Goal: Contribute content

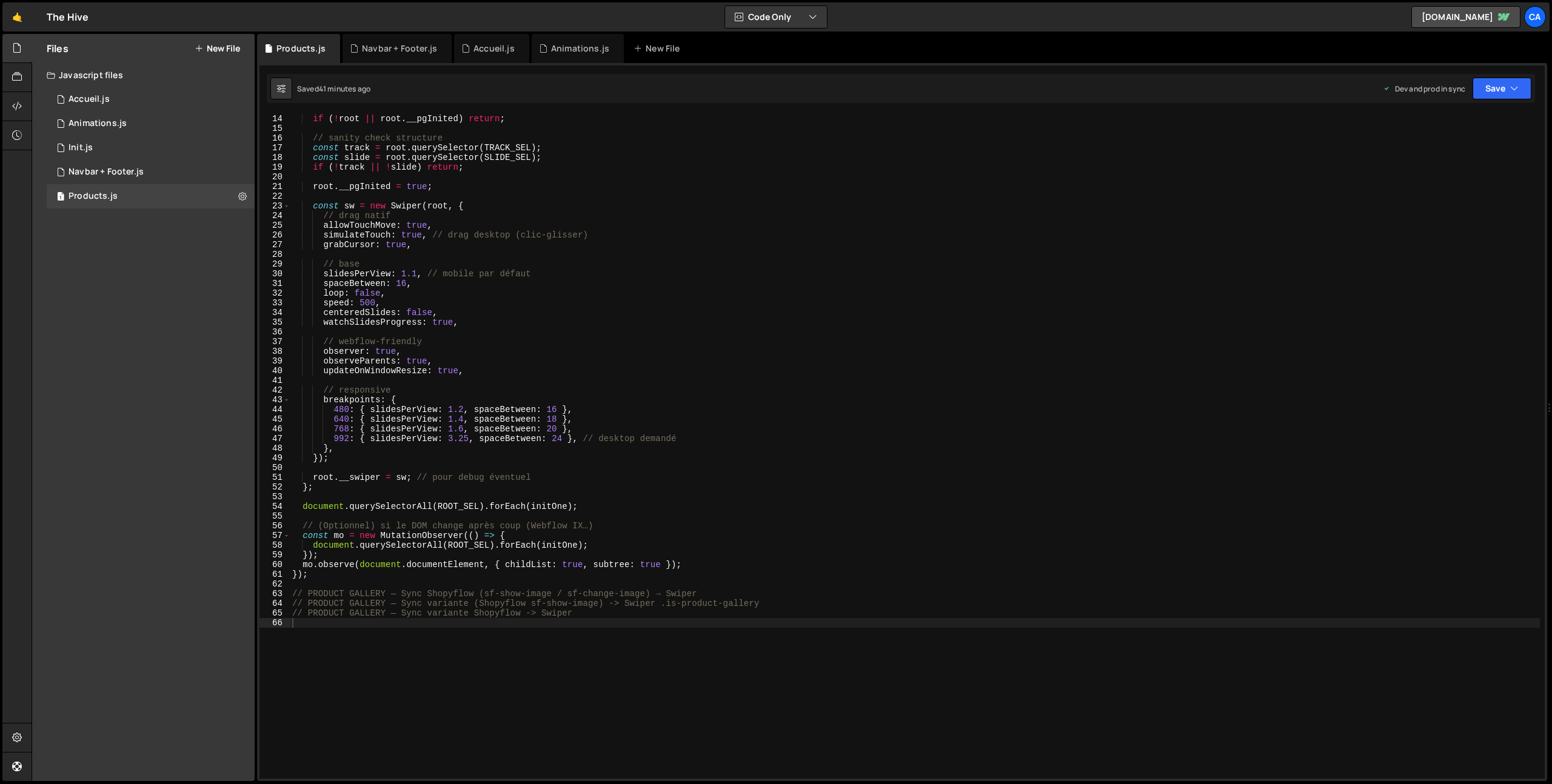
scroll to position [126, 0]
click at [525, 289] on div "const initOne = ( root ) => { if ( ! root || root . __pgInited ) return ; // sa…" at bounding box center [915, 446] width 1250 height 684
type textarea "// PRODUCT GALLERY — Sync variante Shopyflow -> Swiper"
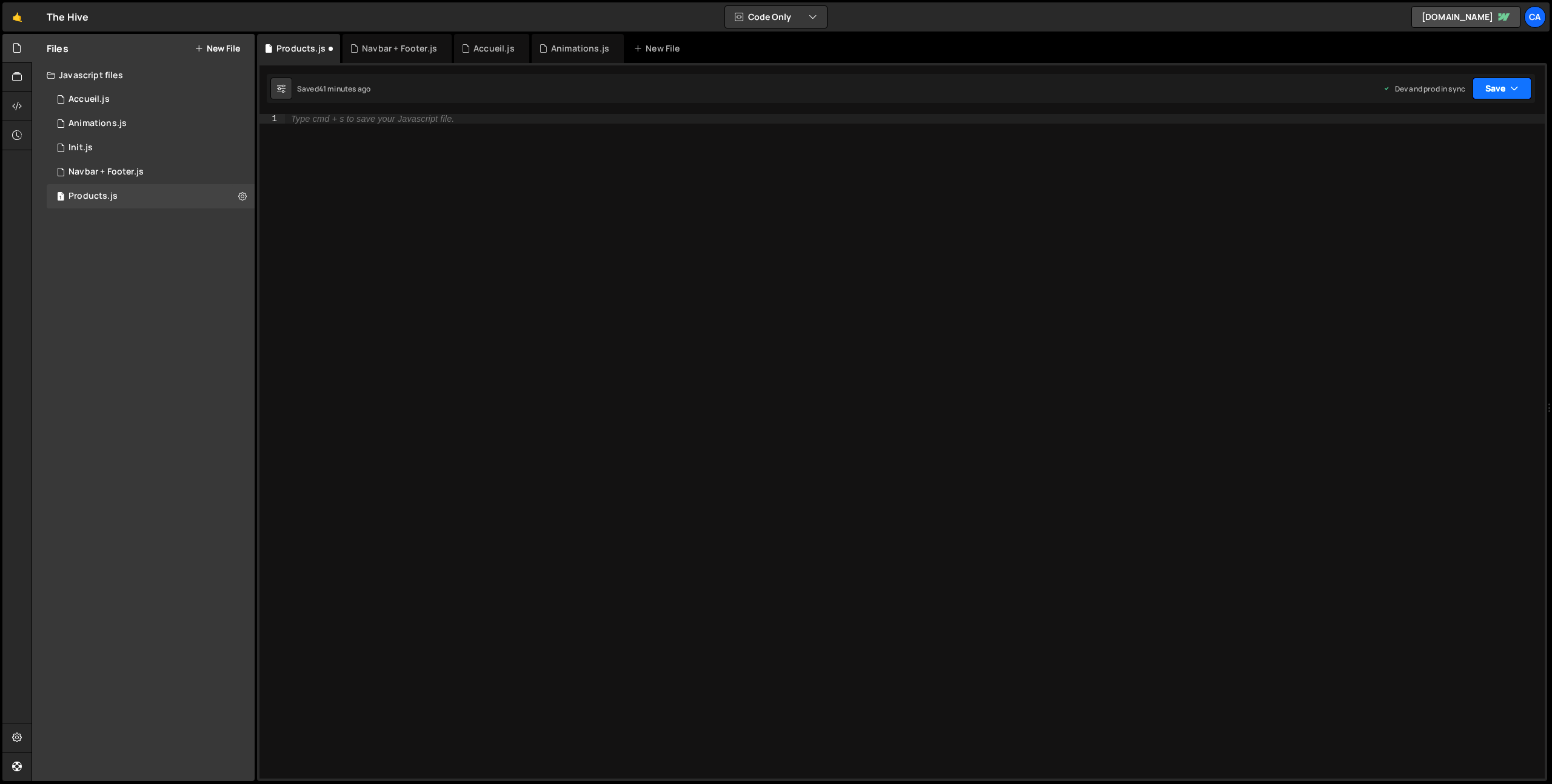
click at [1479, 90] on button "Save" at bounding box center [1502, 88] width 59 height 22
drag, startPoint x: 1453, startPoint y: 162, endPoint x: 1403, endPoint y: 149, distance: 51.7
click at [1453, 162] on div "Save to Production S" at bounding box center [1461, 158] width 126 height 12
click at [365, 207] on div at bounding box center [915, 455] width 1260 height 684
click at [346, 136] on div at bounding box center [915, 455] width 1260 height 684
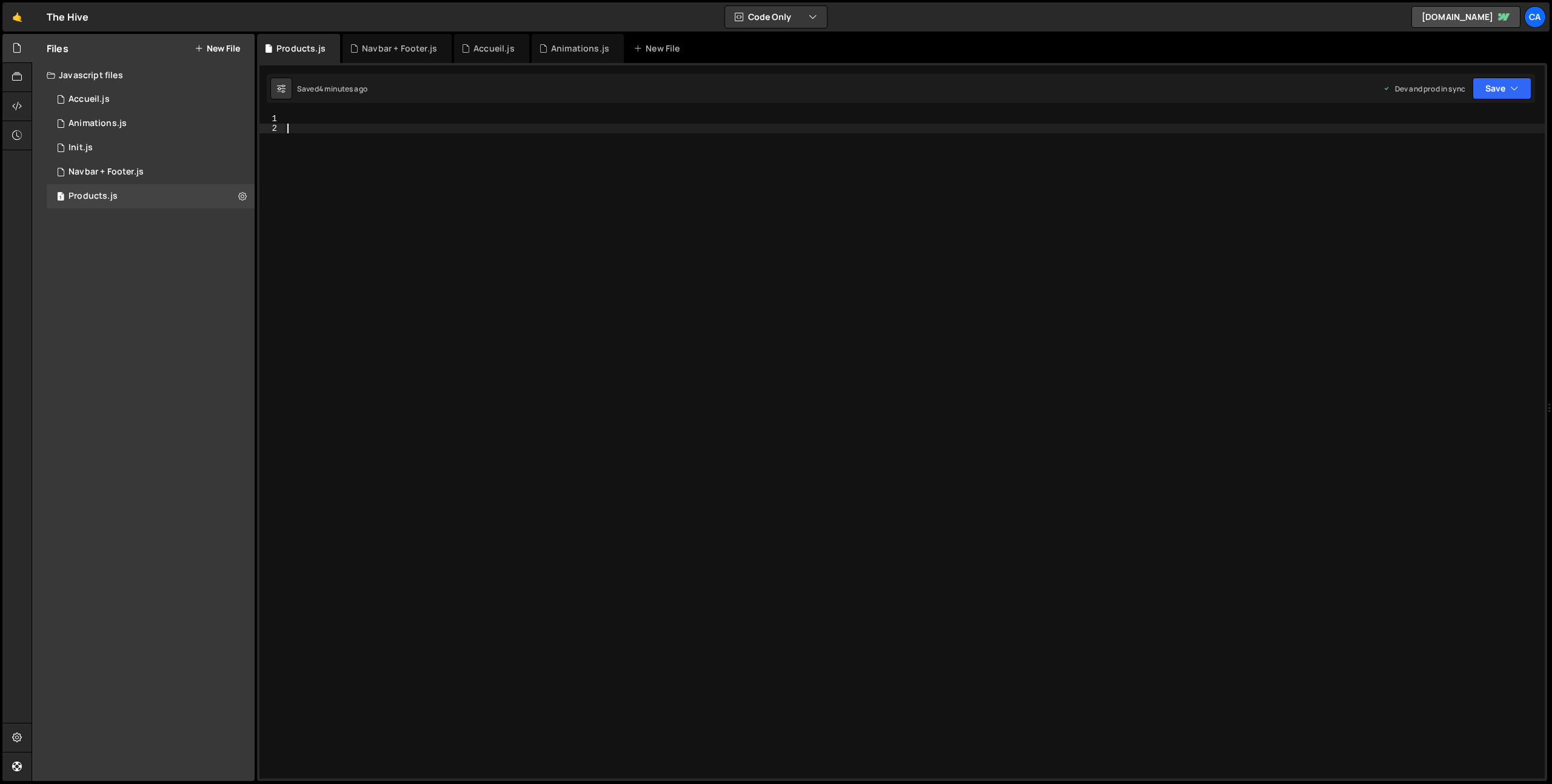
scroll to position [731, 0]
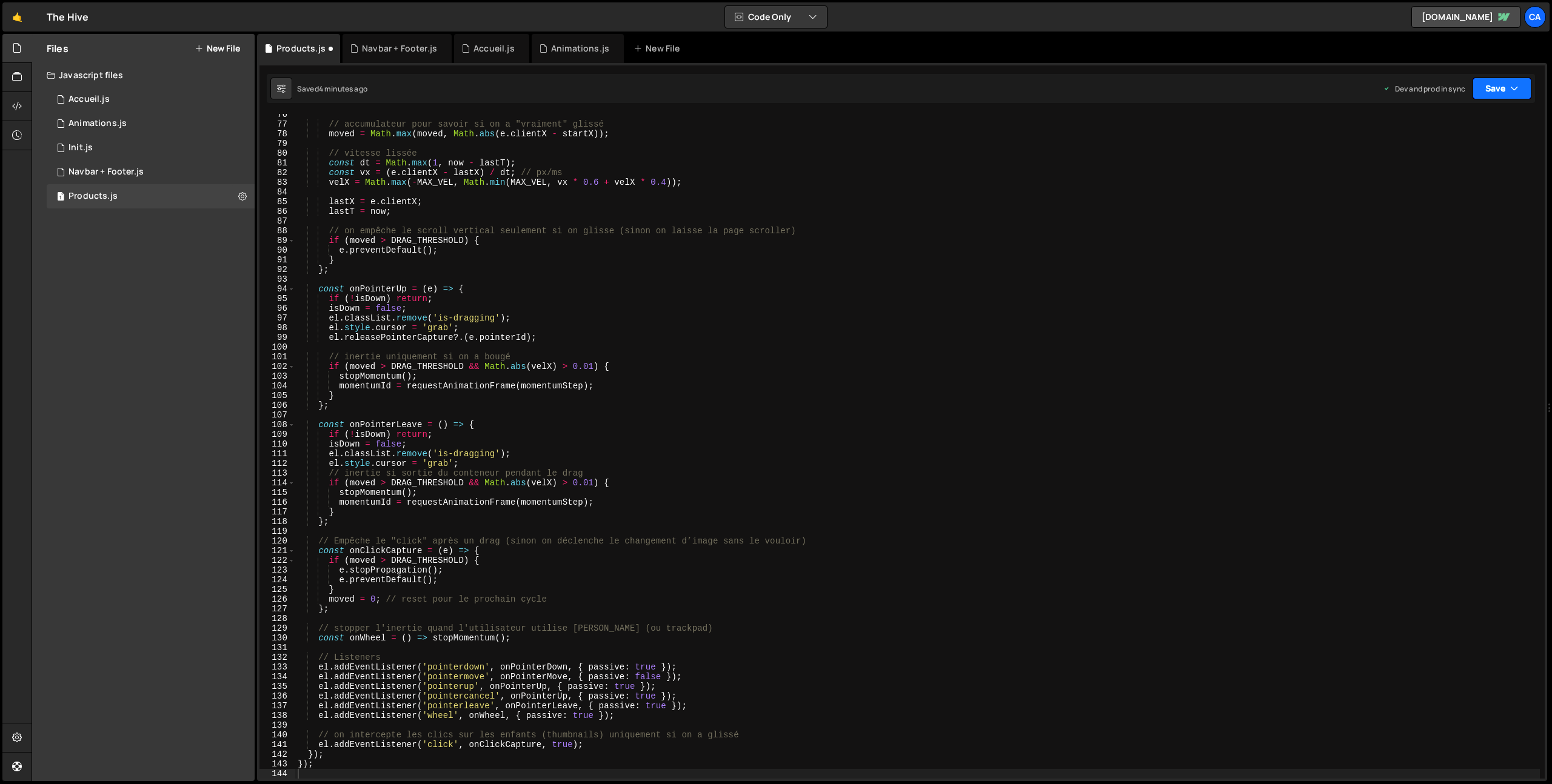
click at [1494, 92] on button "Save" at bounding box center [1502, 88] width 59 height 22
click at [1455, 165] on div "4 minutes ago" at bounding box center [1443, 170] width 47 height 10
click at [530, 458] on div "// accumulateur pour savoir si on a "vraiment" glissé moved = Math . [PERSON_NA…" at bounding box center [917, 451] width 1245 height 684
type textarea "});"
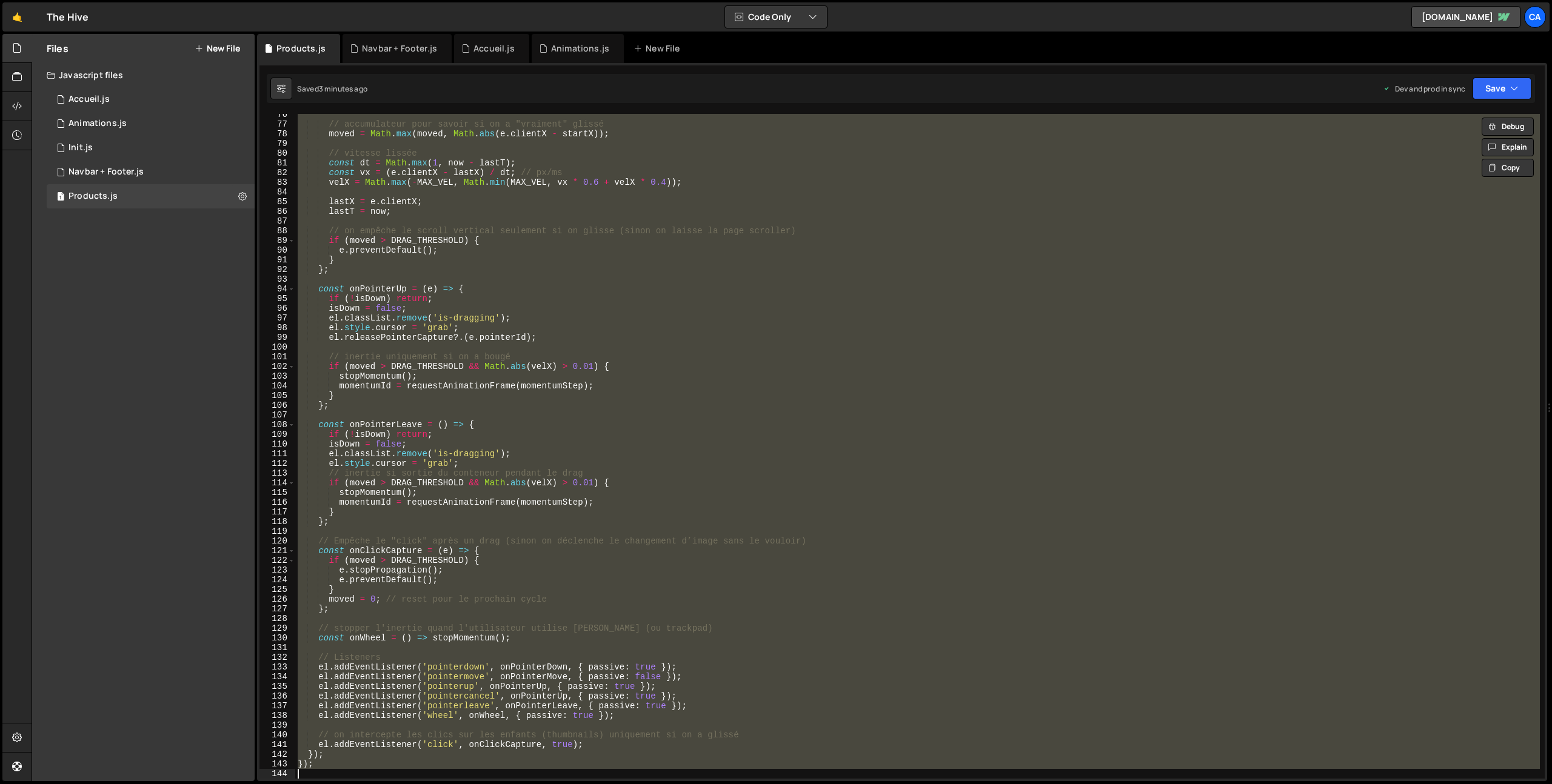
paste textarea
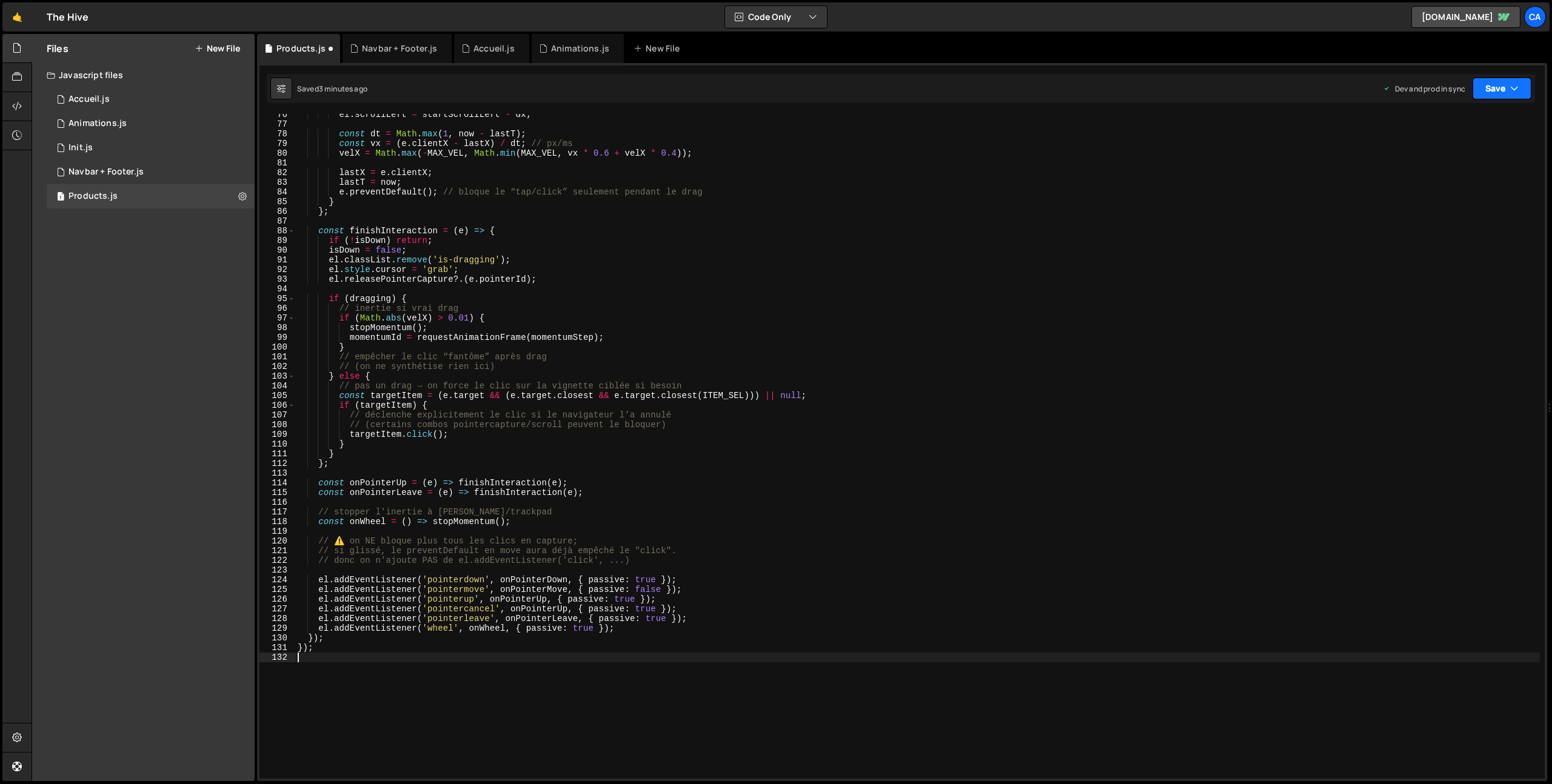
click at [1500, 84] on button "Save" at bounding box center [1502, 88] width 59 height 22
click at [1436, 163] on div "Saved 3 minutes ago" at bounding box center [1461, 170] width 126 height 14
